Goal: Obtain resource: Obtain resource

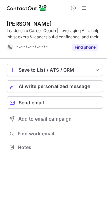
scroll to position [142, 107]
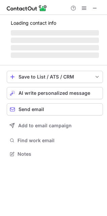
scroll to position [149, 107]
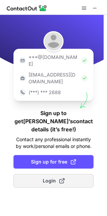
click at [45, 177] on span "Login" at bounding box center [54, 180] width 22 height 7
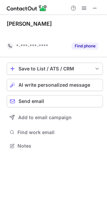
scroll to position [130, 107]
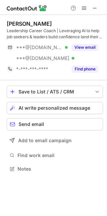
scroll to position [164, 107]
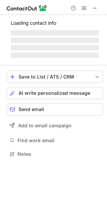
scroll to position [147, 107]
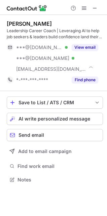
scroll to position [175, 107]
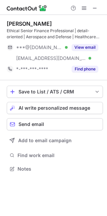
scroll to position [164, 107]
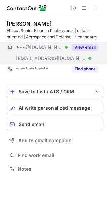
click at [79, 47] on button "View email" at bounding box center [85, 47] width 27 height 7
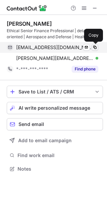
click at [95, 47] on span at bounding box center [95, 47] width 5 height 5
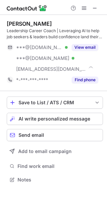
scroll to position [175, 107]
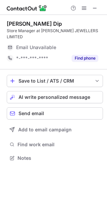
scroll to position [153, 107]
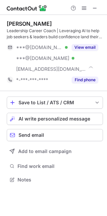
scroll to position [175, 107]
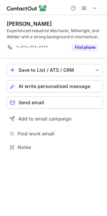
scroll to position [142, 107]
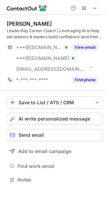
scroll to position [175, 107]
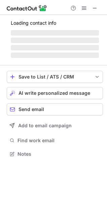
scroll to position [153, 107]
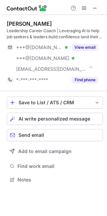
scroll to position [175, 107]
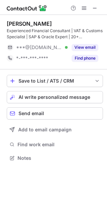
scroll to position [153, 107]
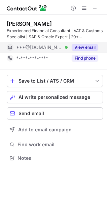
click at [80, 49] on button "View email" at bounding box center [85, 47] width 27 height 7
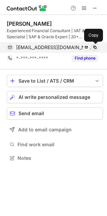
click at [96, 48] on span at bounding box center [95, 47] width 5 height 5
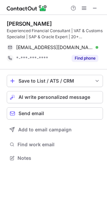
scroll to position [153, 107]
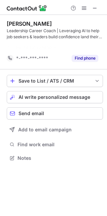
scroll to position [142, 107]
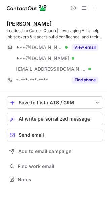
scroll to position [175, 107]
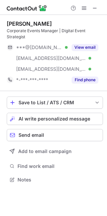
scroll to position [175, 107]
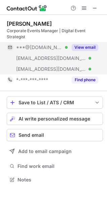
click at [78, 47] on button "View email" at bounding box center [85, 47] width 27 height 7
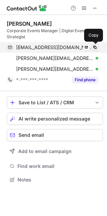
click at [96, 48] on span at bounding box center [95, 47] width 5 height 5
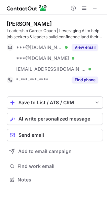
scroll to position [175, 107]
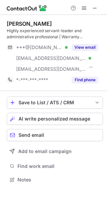
scroll to position [175, 107]
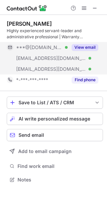
click at [91, 50] on button "View email" at bounding box center [85, 47] width 27 height 7
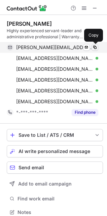
click at [96, 47] on span at bounding box center [95, 47] width 5 height 5
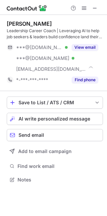
scroll to position [175, 107]
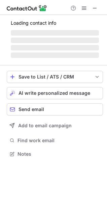
scroll to position [153, 107]
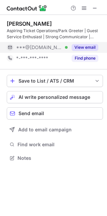
click at [81, 47] on button "View email" at bounding box center [85, 47] width 27 height 7
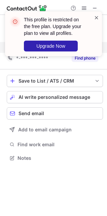
click at [97, 17] on span at bounding box center [96, 17] width 5 height 7
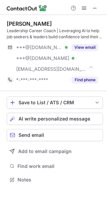
scroll to position [175, 107]
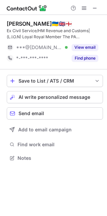
scroll to position [153, 107]
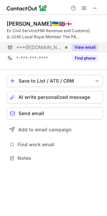
click at [78, 47] on button "View email" at bounding box center [85, 47] width 27 height 7
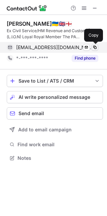
click at [96, 48] on span at bounding box center [95, 47] width 5 height 5
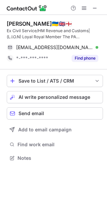
scroll to position [153, 107]
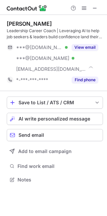
scroll to position [175, 107]
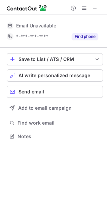
scroll to position [3, 3]
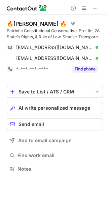
scroll to position [164, 107]
